Goal: Contribute content

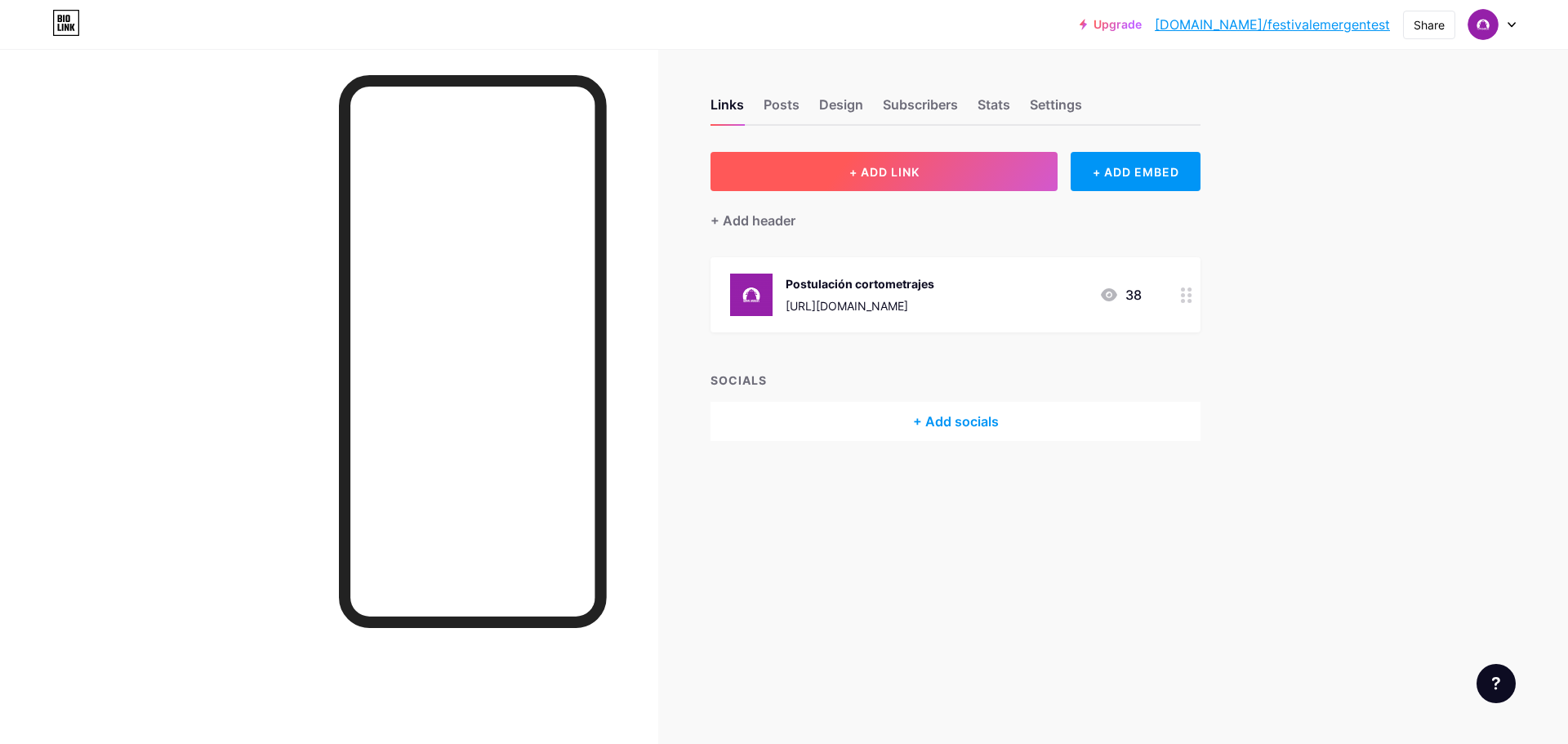
click at [917, 184] on button "+ ADD LINK" at bounding box center [883, 171] width 347 height 40
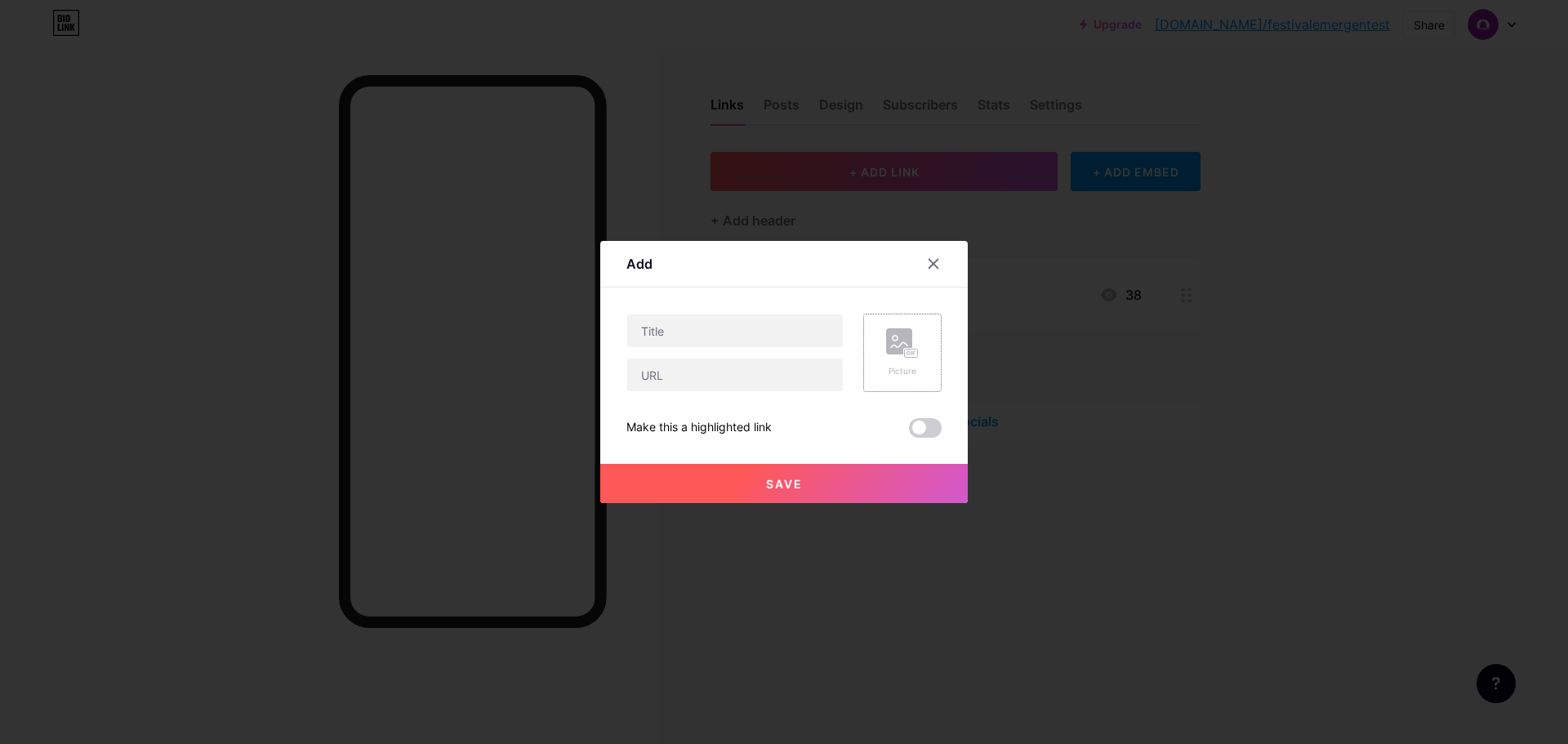
click at [902, 360] on div "Picture" at bounding box center [902, 353] width 32 height 49
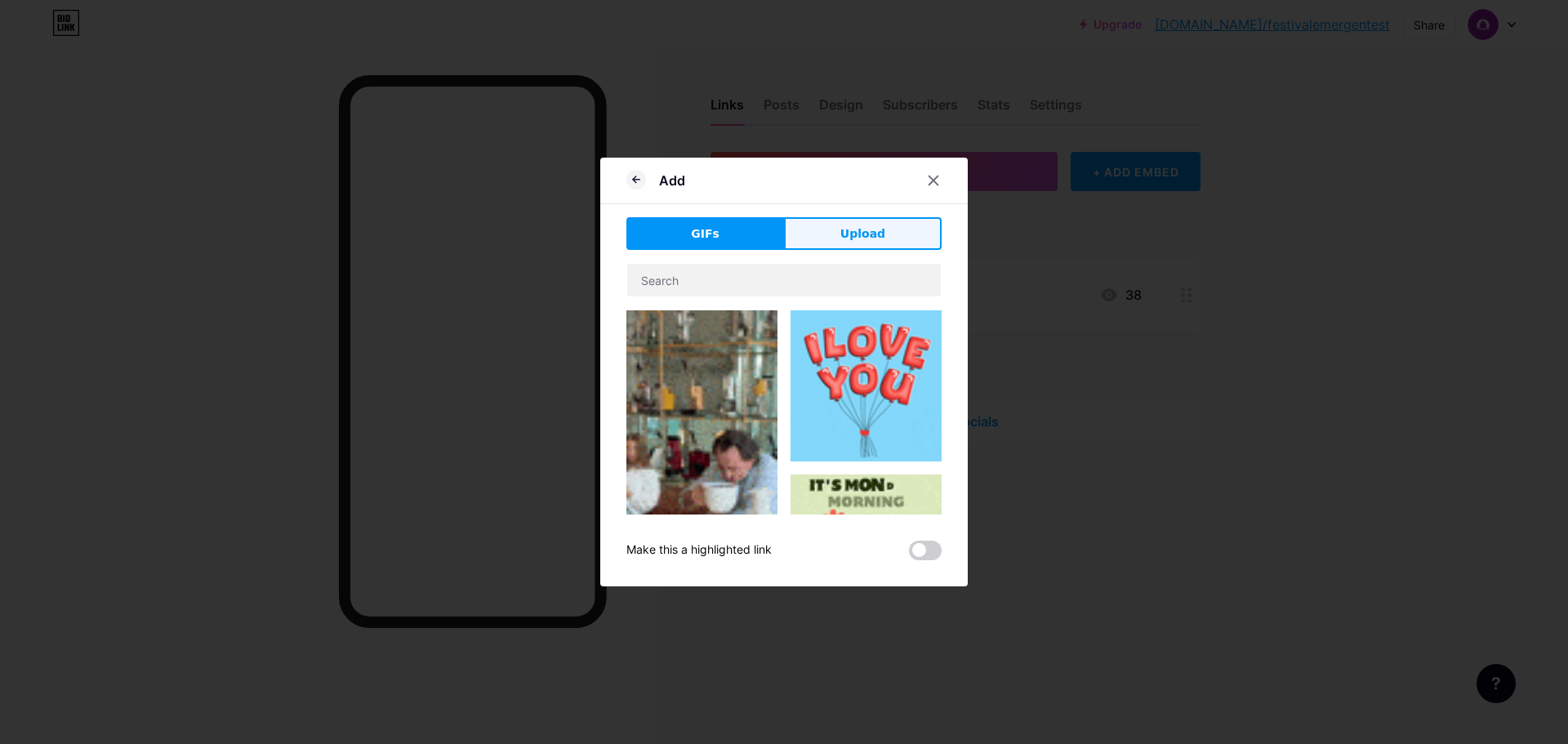
click at [827, 242] on button "Upload" at bounding box center [862, 233] width 157 height 33
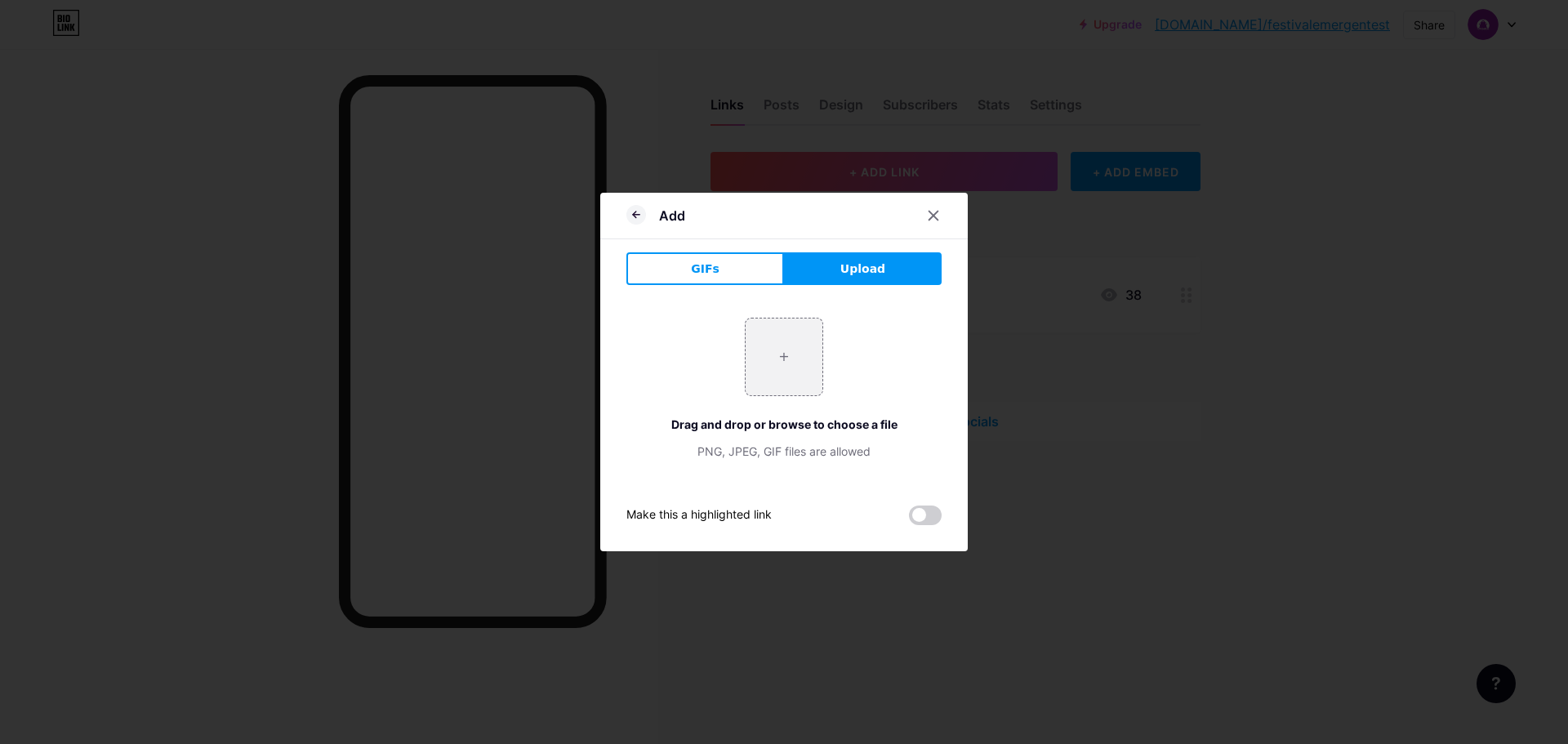
click at [831, 278] on button "Upload" at bounding box center [862, 268] width 157 height 33
click at [804, 336] on input "file" at bounding box center [783, 357] width 76 height 76
type input "C:\fakepath\af x 4.png"
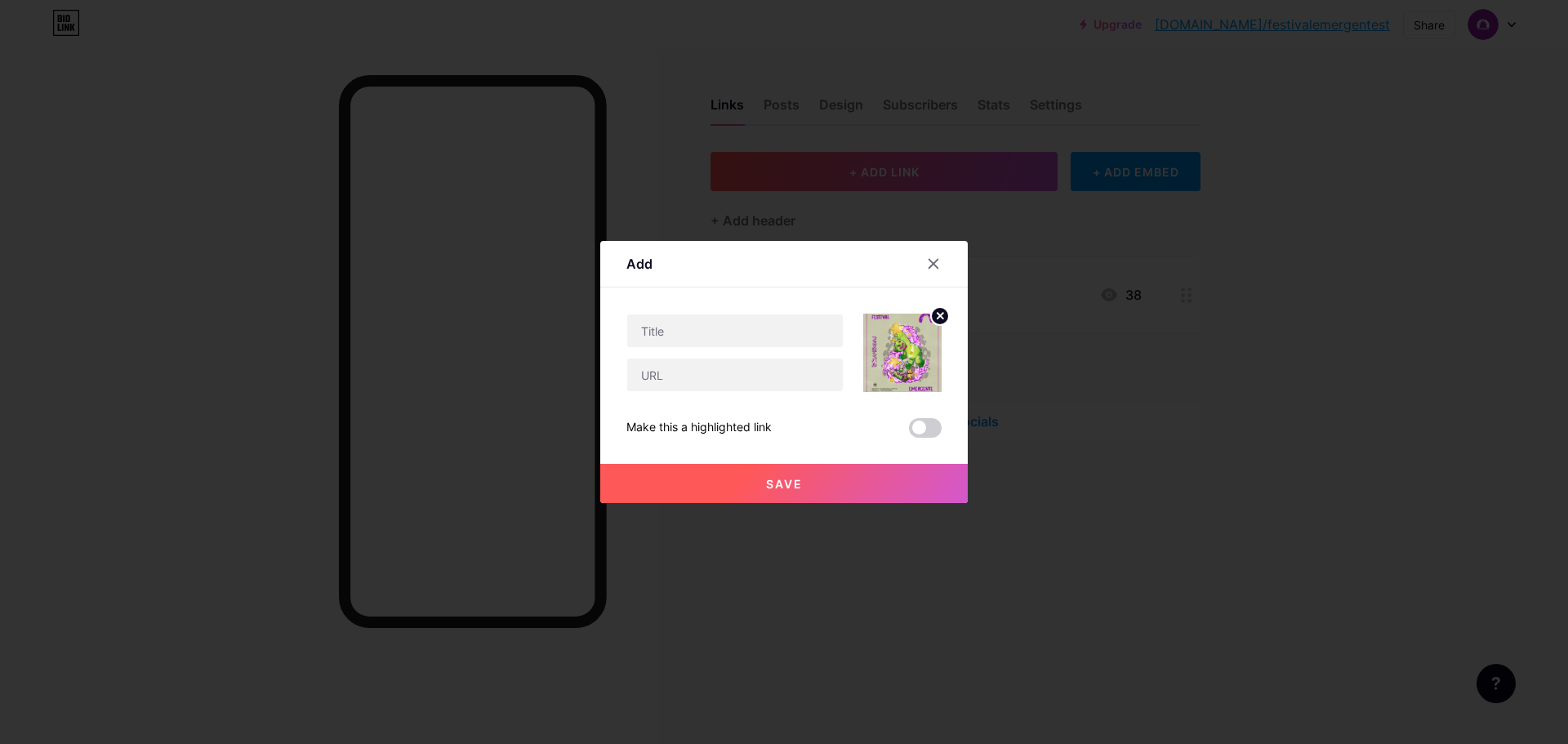
click at [897, 349] on img at bounding box center [902, 352] width 78 height 78
click at [939, 315] on icon at bounding box center [940, 315] width 6 height 6
click at [729, 322] on input "text" at bounding box center [735, 330] width 216 height 33
type input "Feria ilustración - Externos"
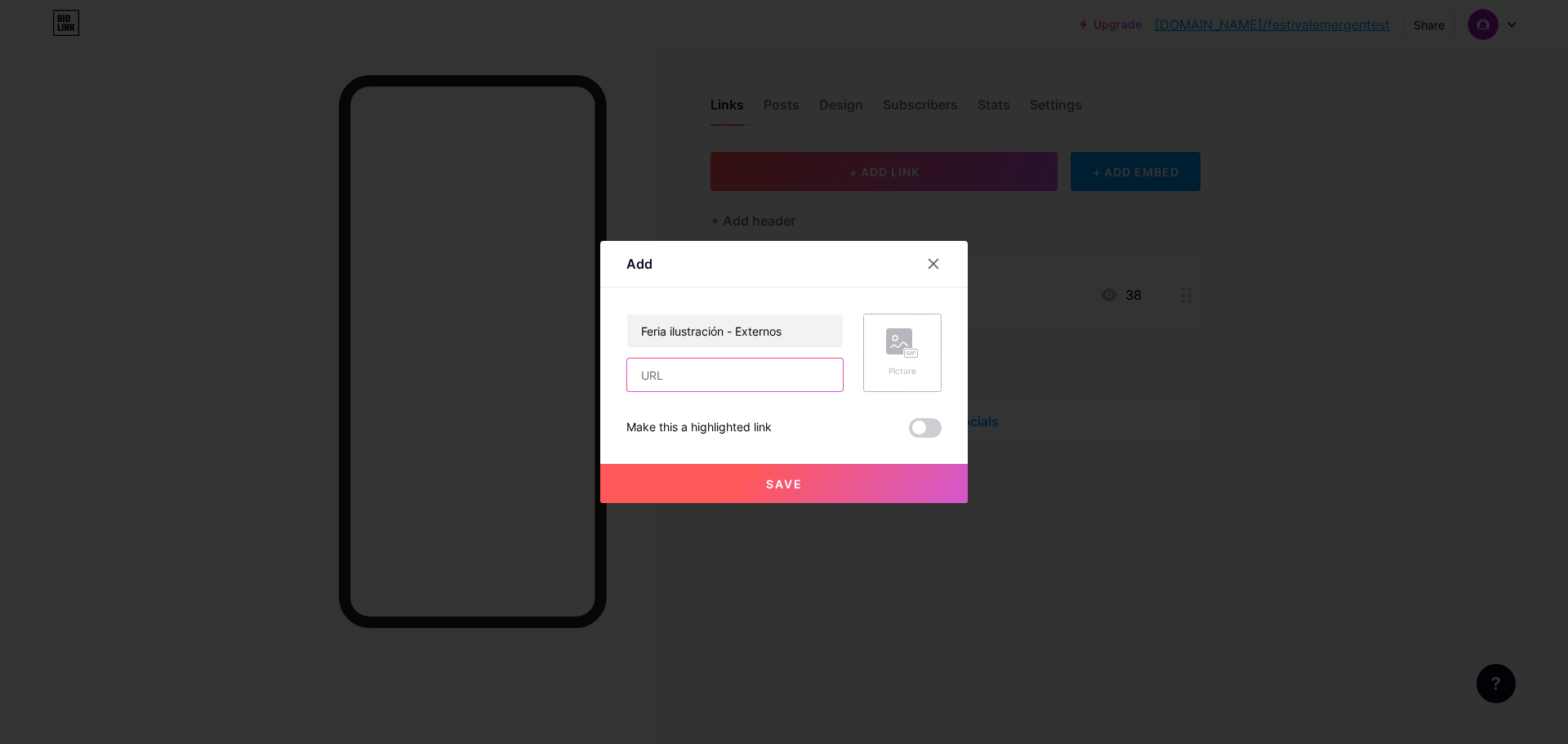
click at [731, 369] on input "text" at bounding box center [735, 374] width 216 height 33
paste input "[URL][DOMAIN_NAME]"
type input "[URL][DOMAIN_NAME]"
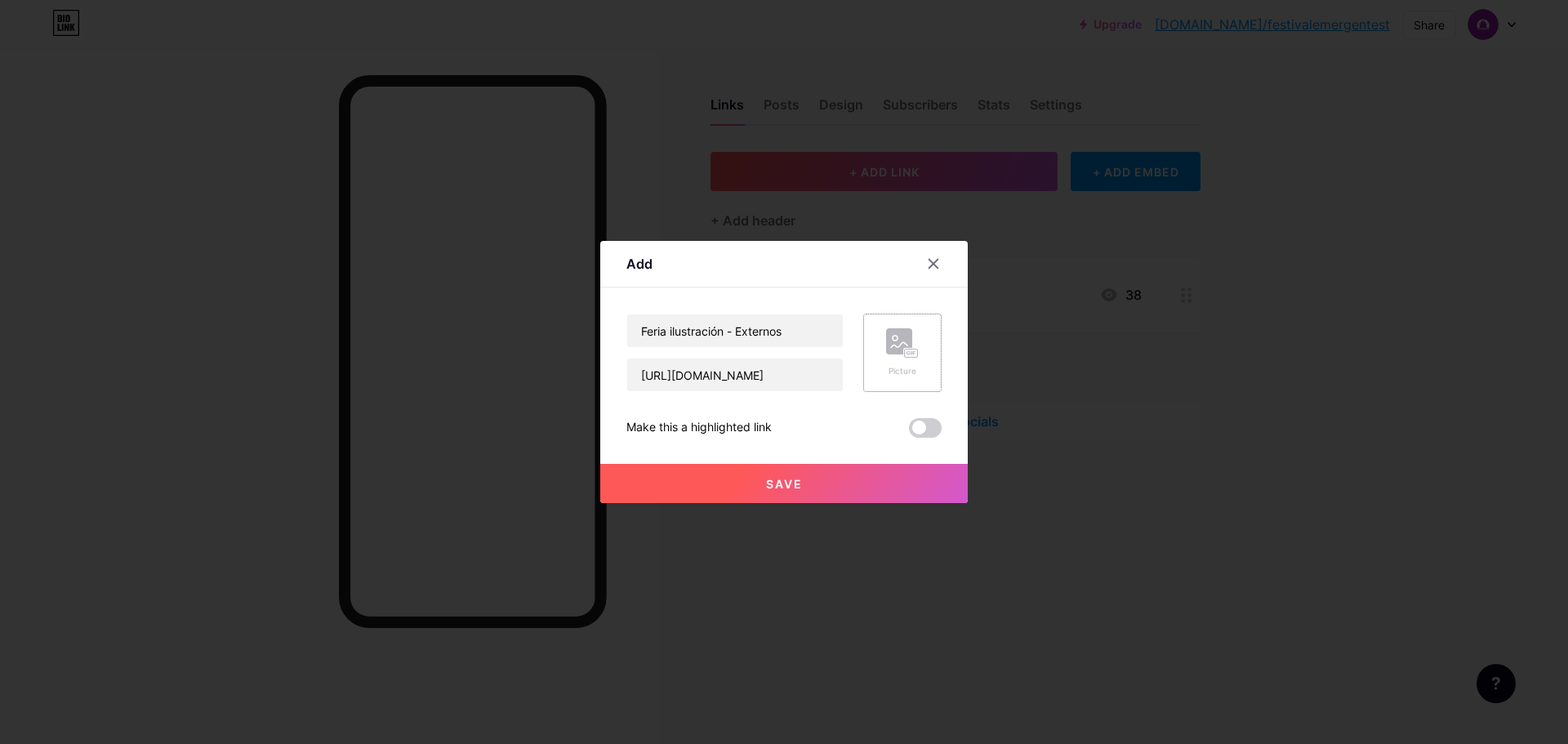
click at [778, 482] on span "Save" at bounding box center [784, 484] width 37 height 14
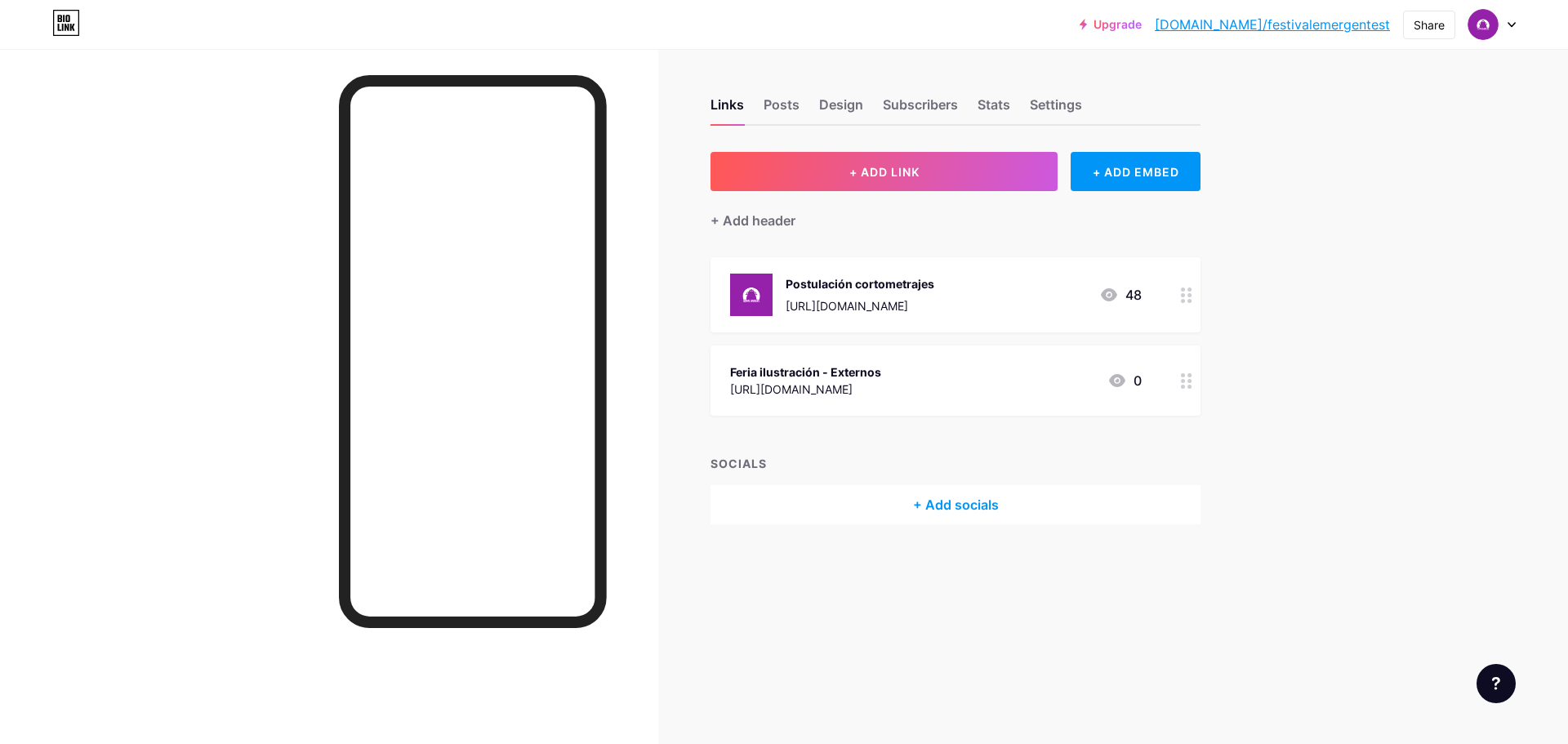
click at [947, 200] on div "+ Add header" at bounding box center [955, 212] width 490 height 40
click at [948, 179] on button "+ ADD LINK" at bounding box center [883, 171] width 347 height 40
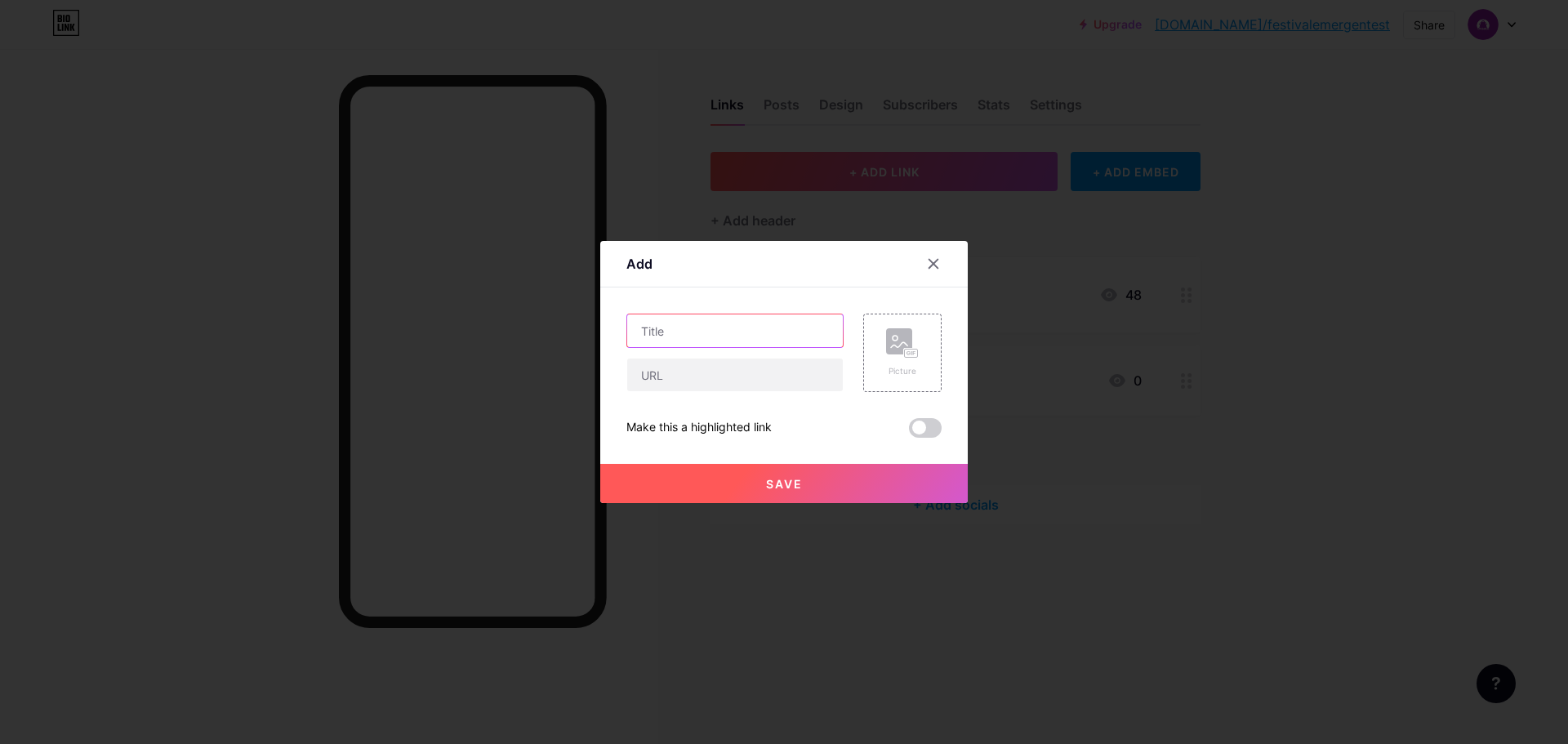
click at [662, 321] on input "text" at bounding box center [735, 330] width 216 height 33
type input "Feria ilustración - estudiantes IPST"
click at [695, 367] on input "text" at bounding box center [735, 374] width 216 height 33
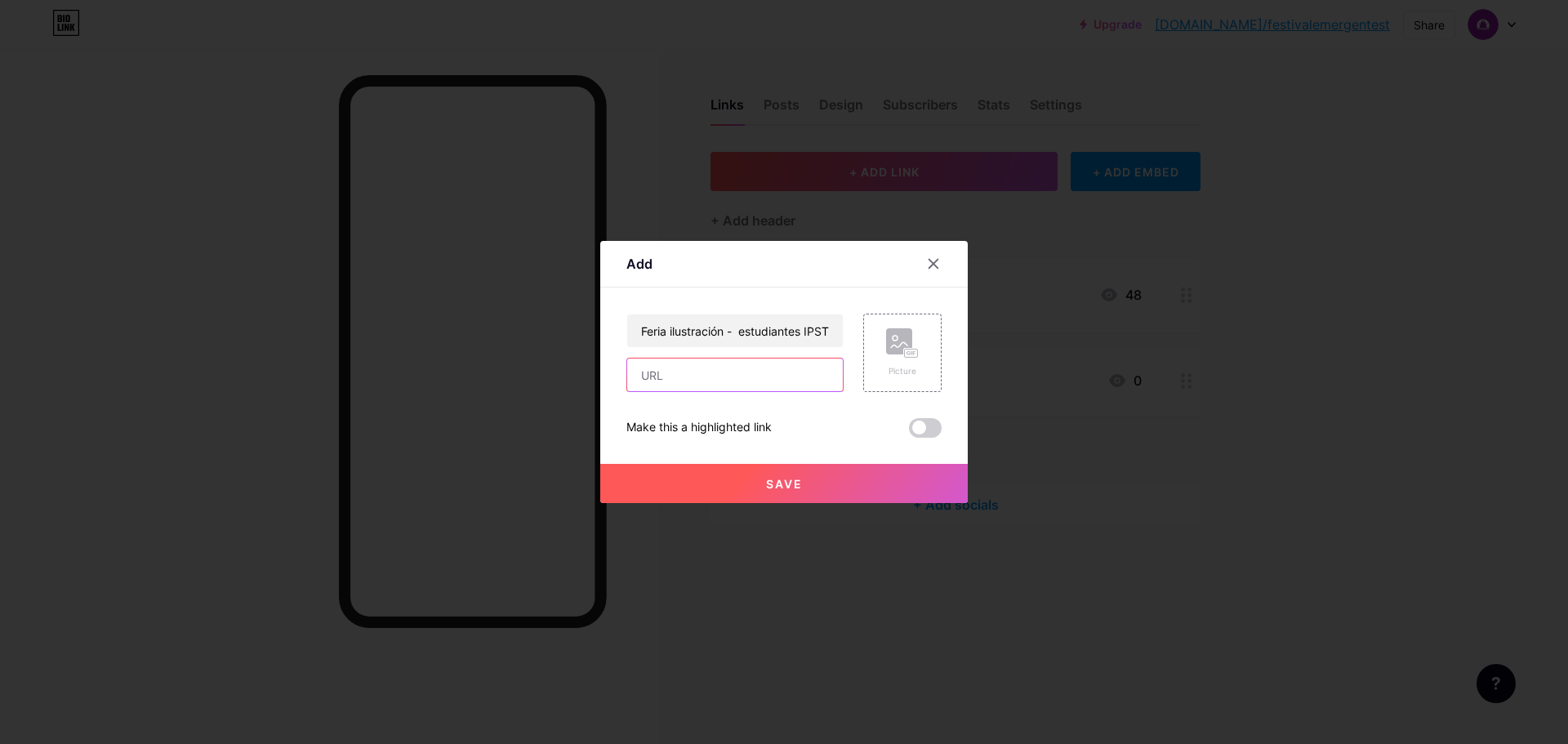
paste input "[URL][DOMAIN_NAME]"
type input "[URL][DOMAIN_NAME]"
click at [676, 493] on button "Save" at bounding box center [784, 483] width 367 height 40
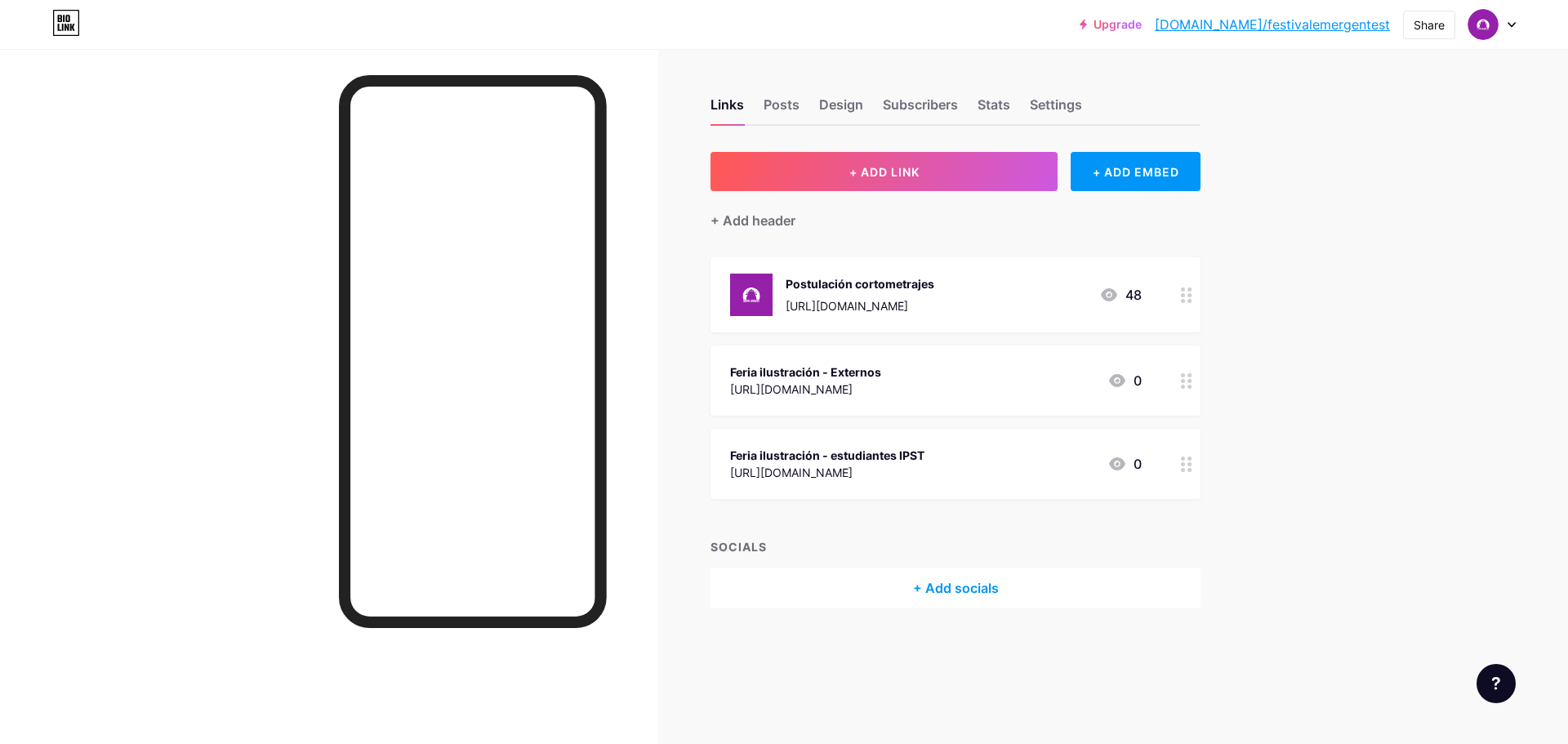
click at [761, 299] on img at bounding box center [751, 295] width 42 height 42
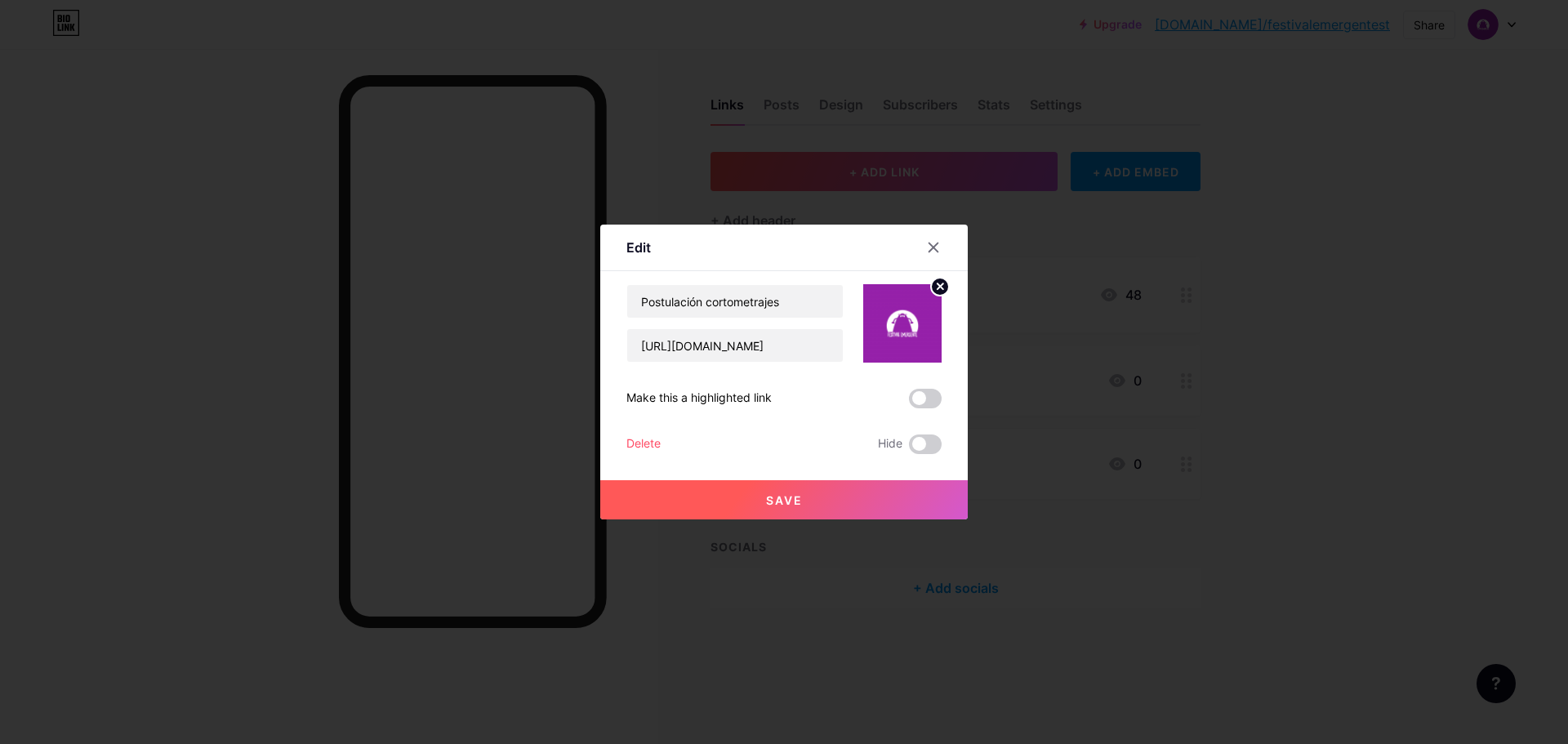
click at [932, 287] on circle at bounding box center [939, 286] width 18 height 18
click at [796, 514] on button "Save" at bounding box center [784, 500] width 367 height 40
